Goal: Information Seeking & Learning: Understand process/instructions

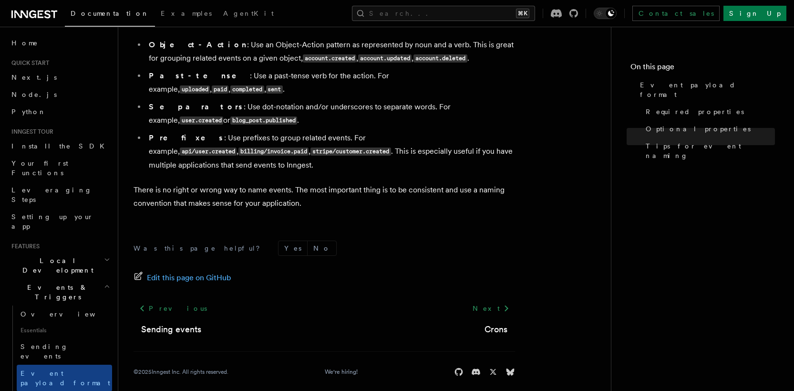
scroll to position [764, 0]
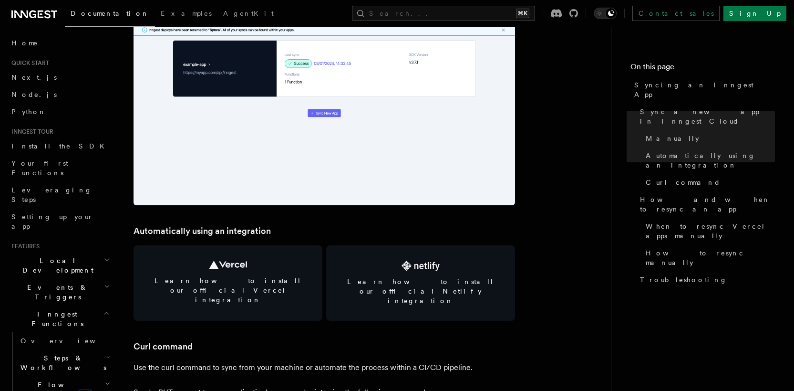
scroll to position [1159, 0]
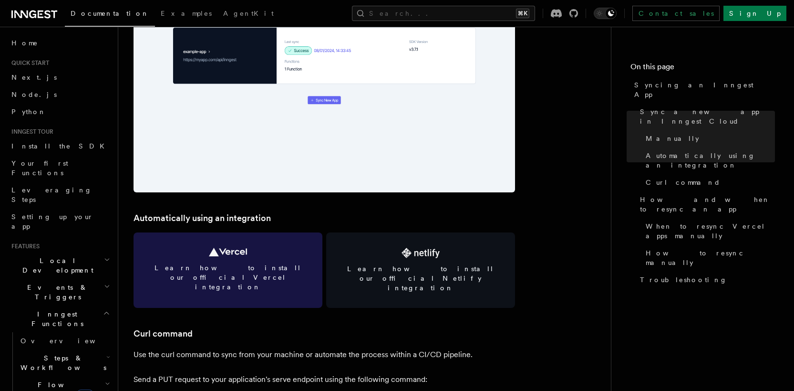
click at [253, 258] on link "Learn how to install our official Vercel integration" at bounding box center [228, 269] width 189 height 75
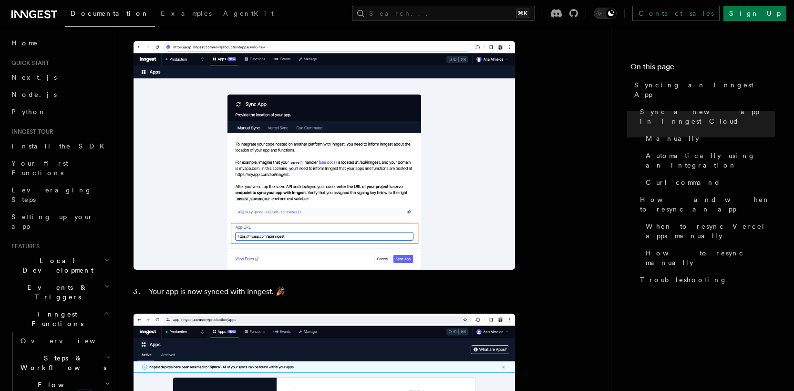
scroll to position [764, 0]
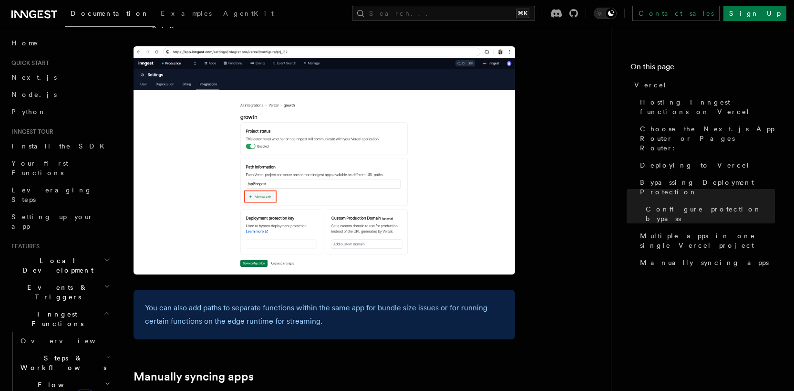
scroll to position [1612, 0]
